Goal: Information Seeking & Learning: Find specific fact

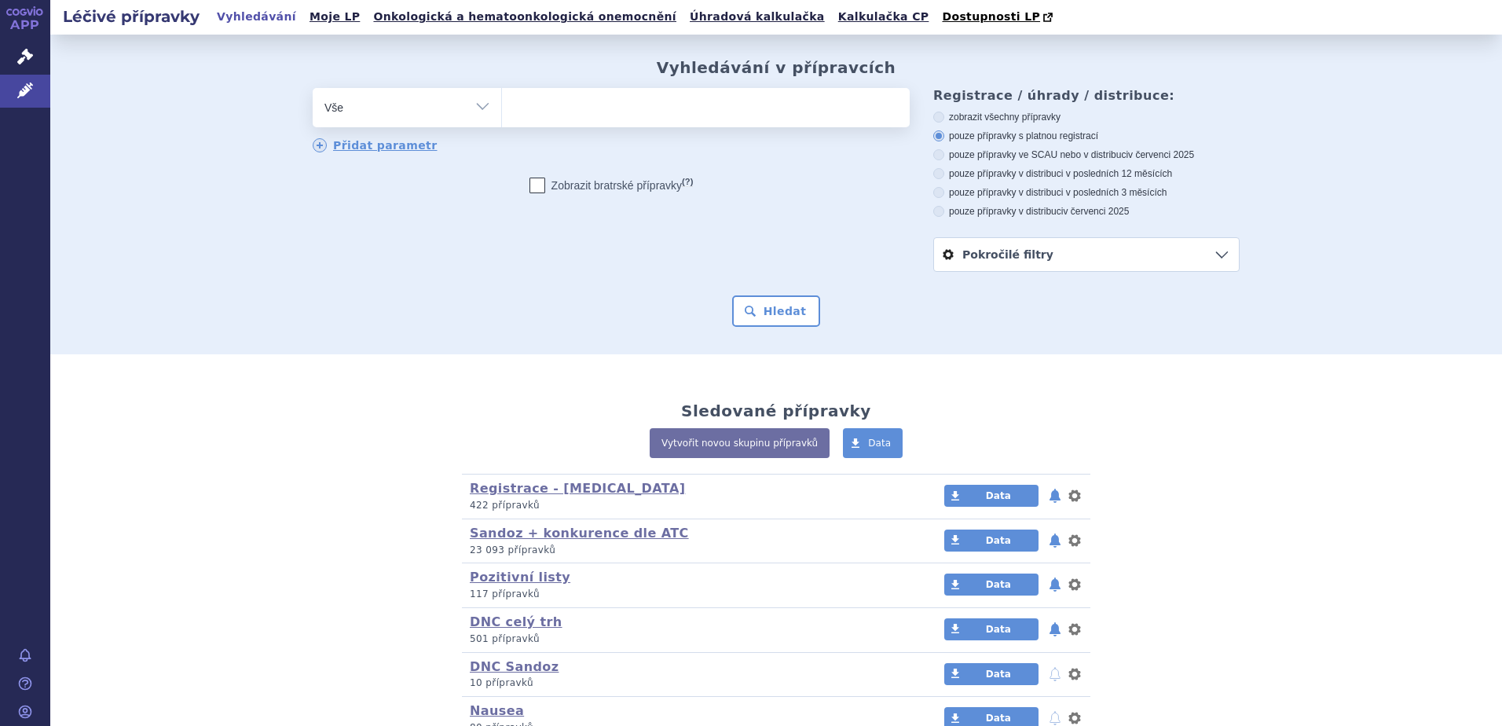
click at [545, 116] on ul at bounding box center [706, 104] width 408 height 33
click at [502, 116] on select at bounding box center [501, 106] width 1 height 39
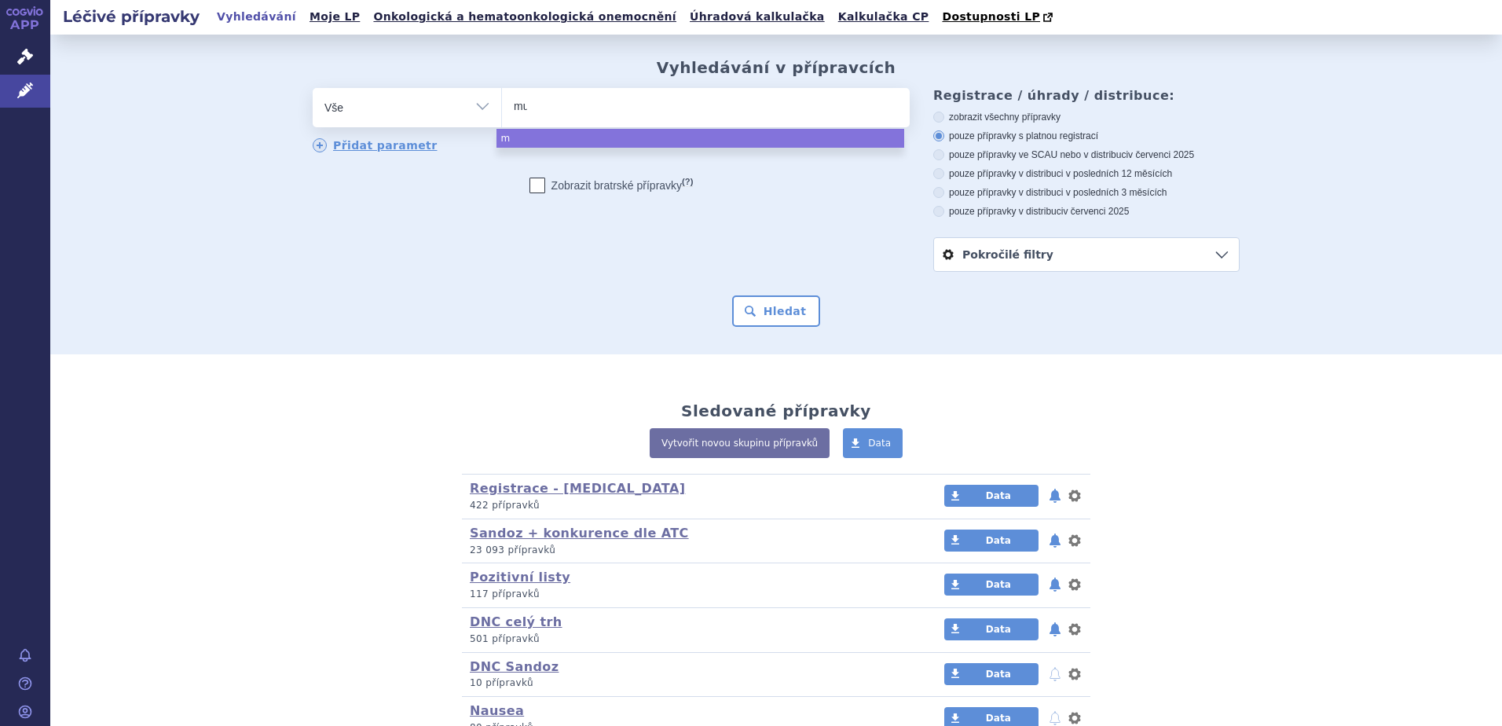
type input "mus"
type input "musca"
type input "muscar"
type input "muscari"
type input "muscaris"
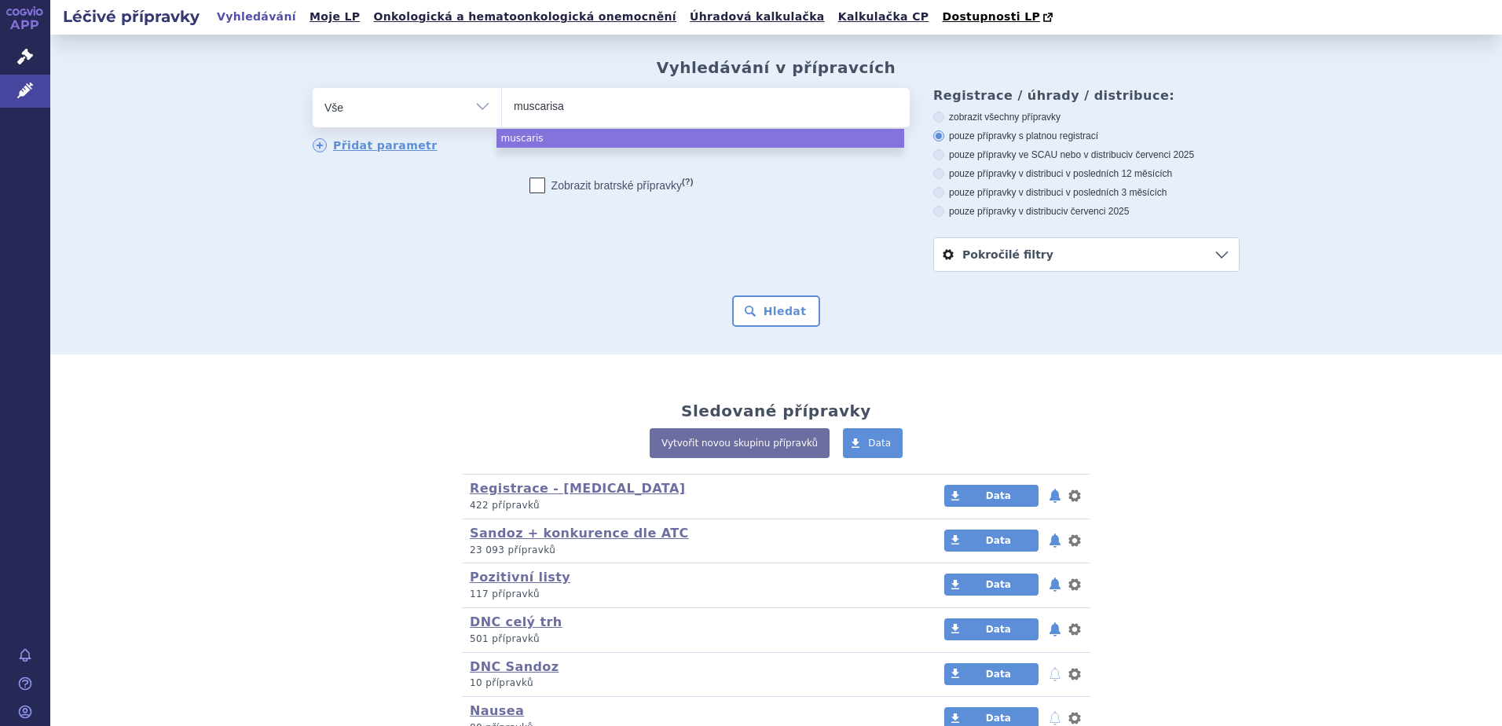
type input "muscarisan"
select select "muscarisan"
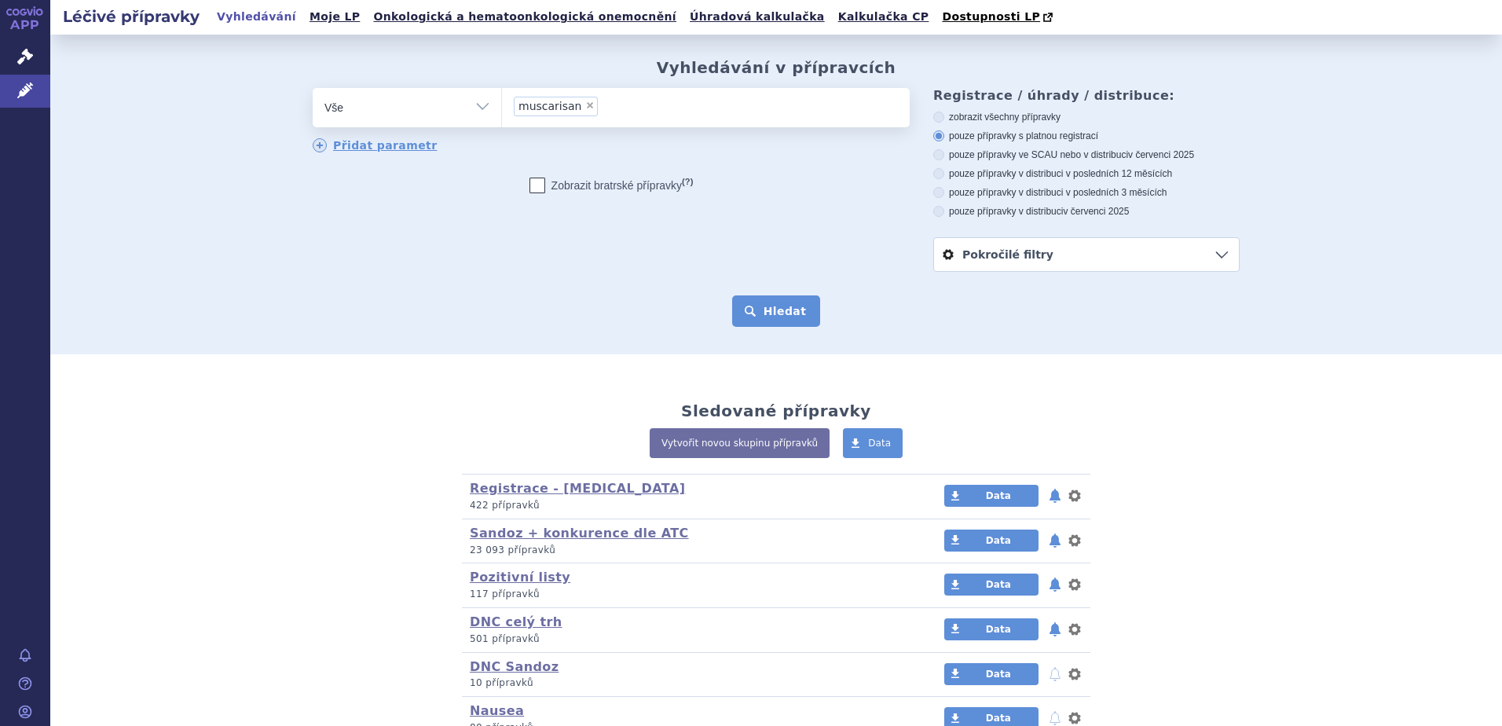
click at [752, 310] on button "Hledat" at bounding box center [776, 310] width 89 height 31
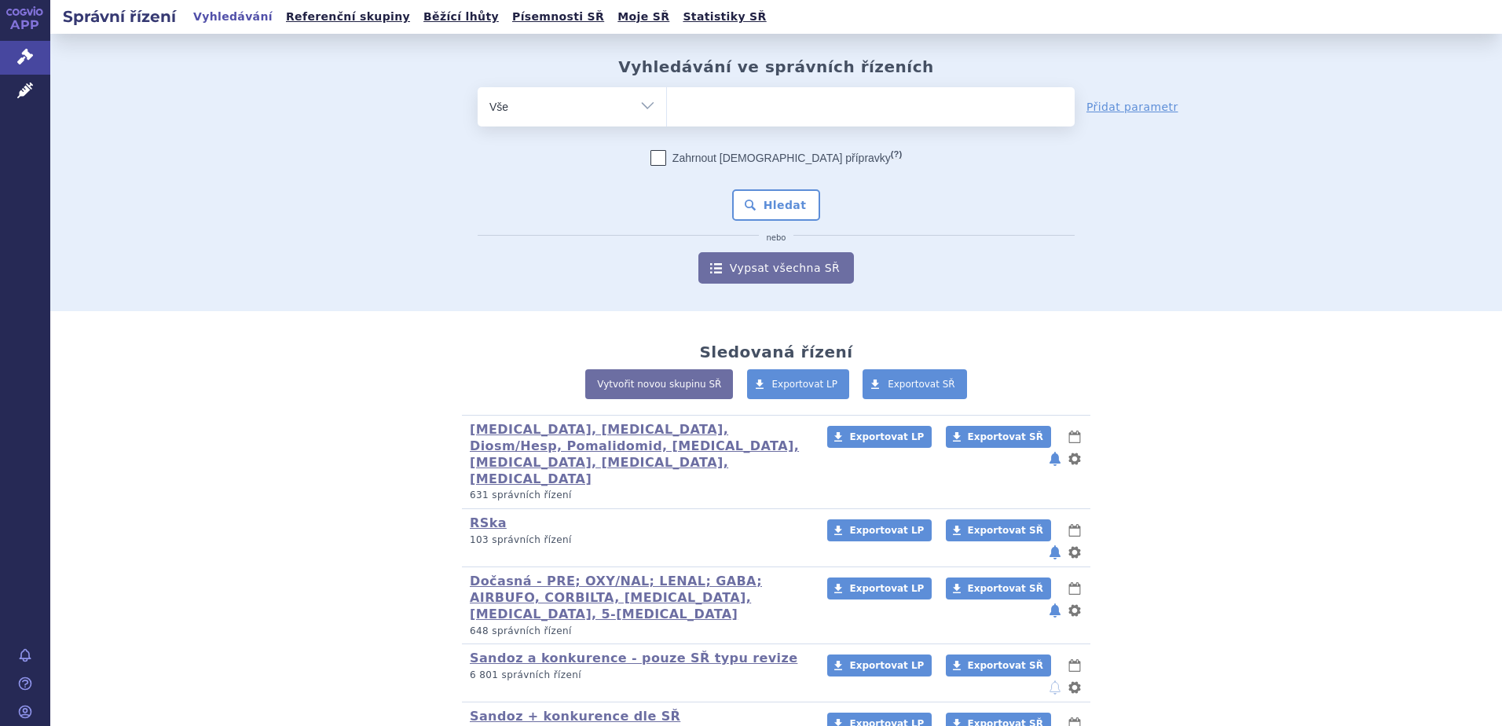
drag, startPoint x: 1367, startPoint y: 220, endPoint x: 1344, endPoint y: 220, distance: 22.8
click at [1367, 220] on div "Vyhledávání ve správních řízeních odstranit Vše Spisová značka" at bounding box center [776, 172] width 1452 height 277
click at [768, 109] on ul at bounding box center [871, 103] width 408 height 33
click at [667, 109] on select at bounding box center [666, 105] width 1 height 39
type input "mu"
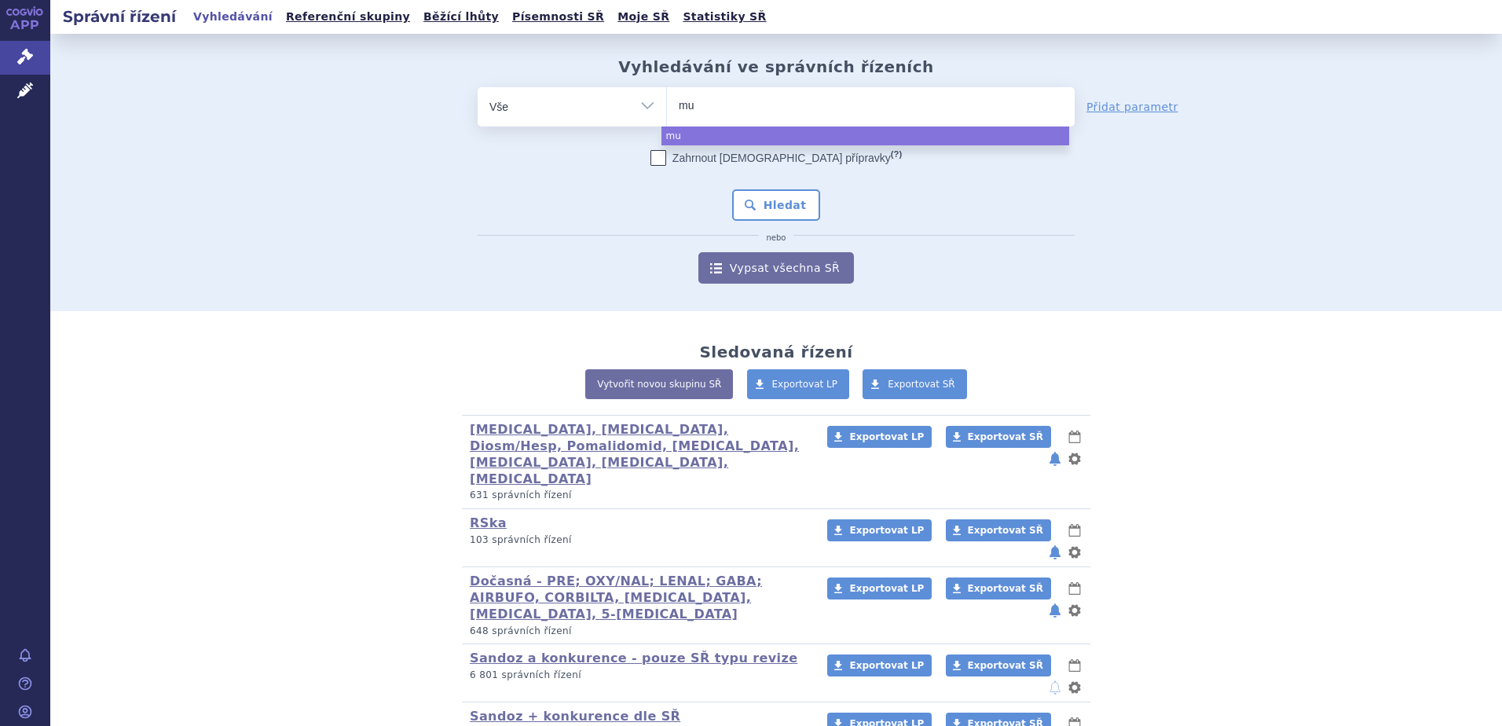
type input "mus"
type input "musc"
type input "muscar"
type input "muscari"
type input "muscaris"
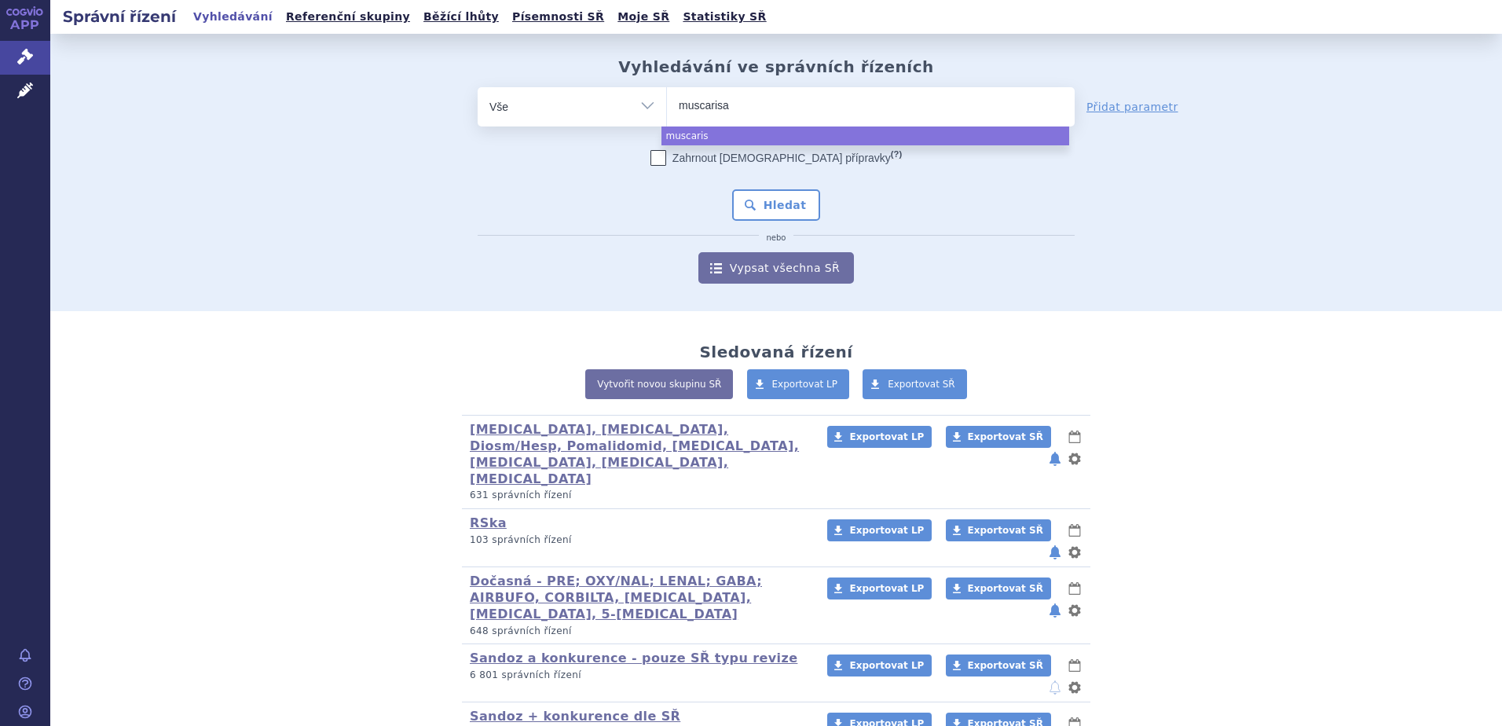
type input "muscarisan"
select select "muscarisan"
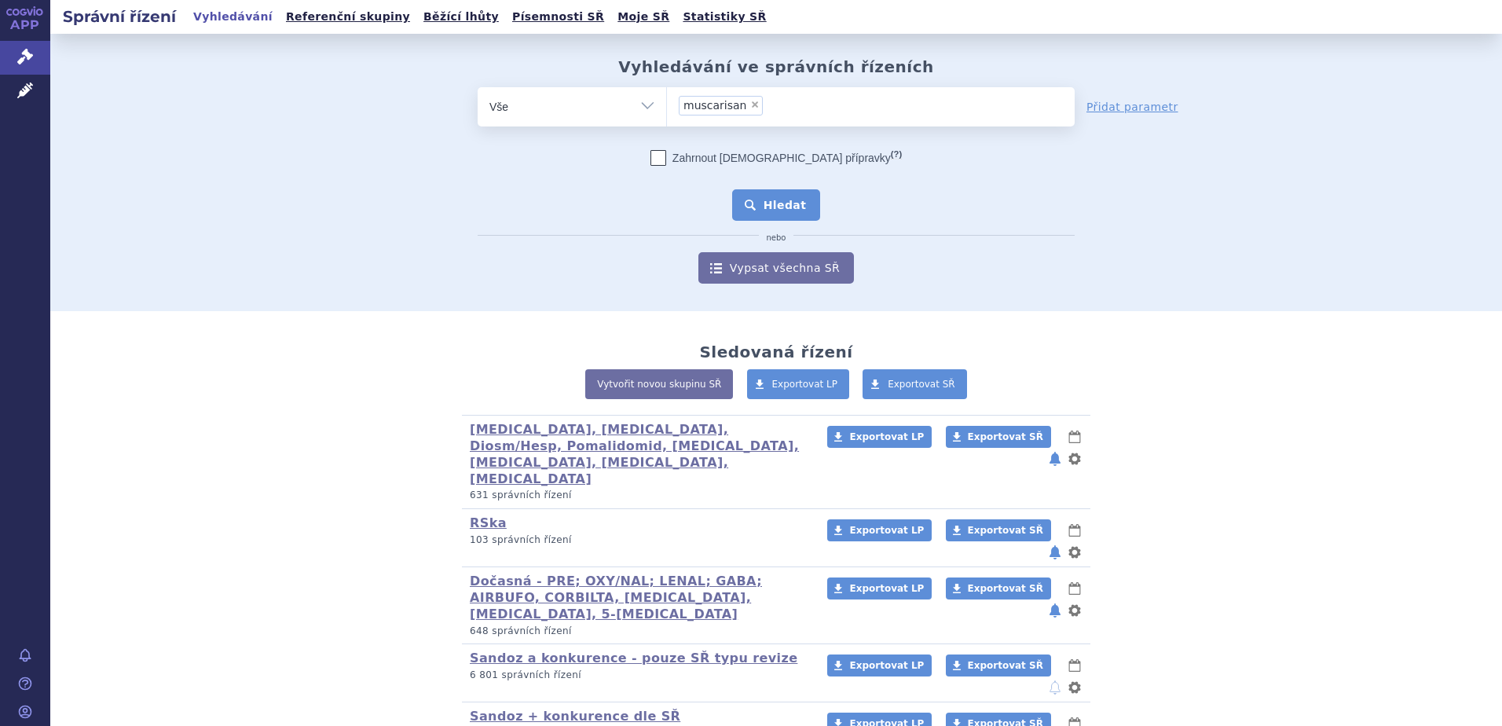
click at [750, 204] on button "Hledat" at bounding box center [776, 204] width 89 height 31
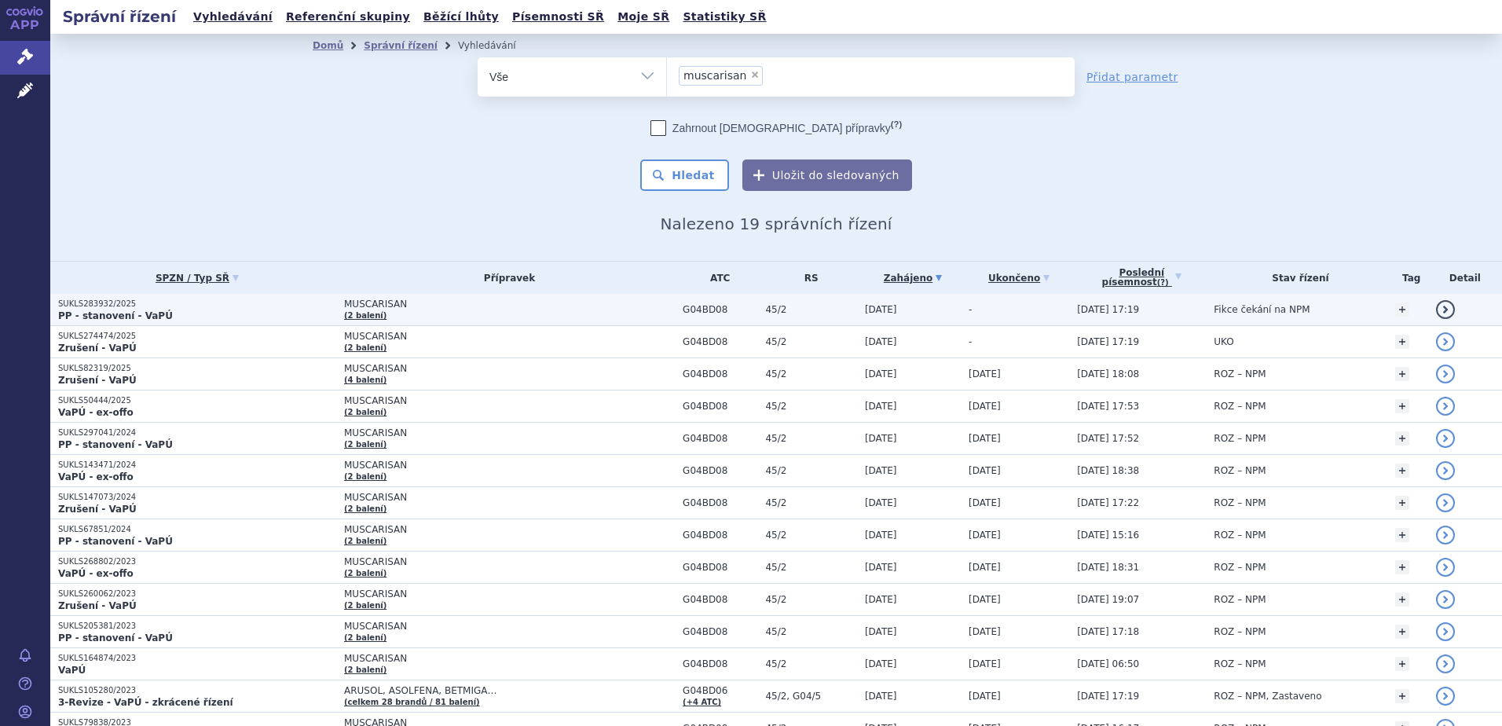
click at [171, 310] on p "PP - stanovení - VaPÚ" at bounding box center [197, 316] width 278 height 13
